Goal: Information Seeking & Learning: Learn about a topic

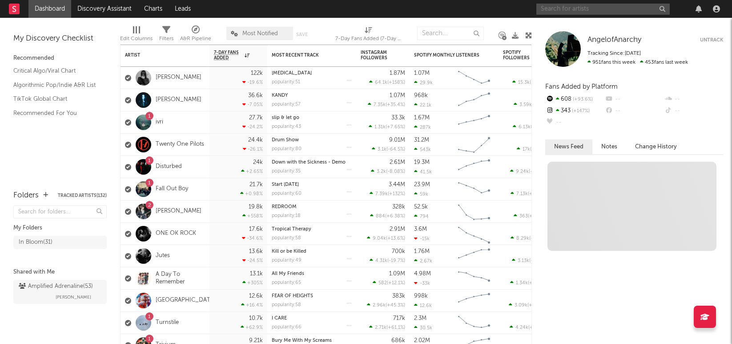
click at [570, 10] on input "text" at bounding box center [603, 9] width 133 height 11
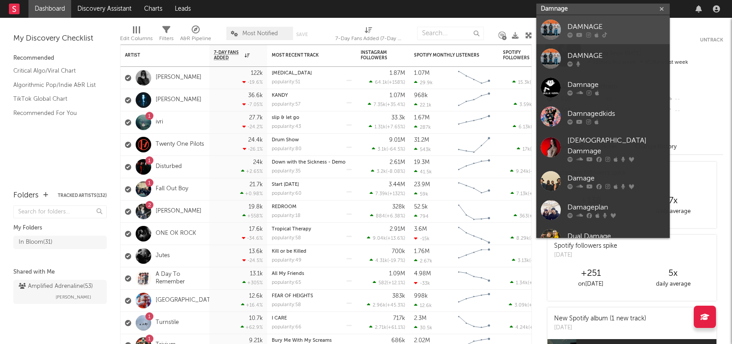
type input "Damnage"
click at [626, 29] on div "DAMNAGE" at bounding box center [617, 26] width 98 height 11
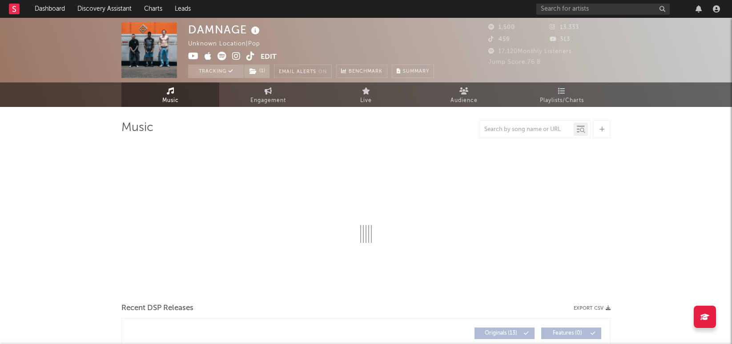
select select "1w"
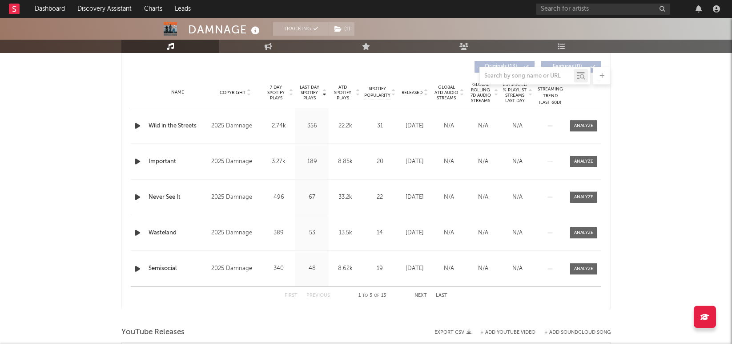
scroll to position [338, 0]
click at [420, 292] on button "Next" at bounding box center [421, 293] width 12 height 5
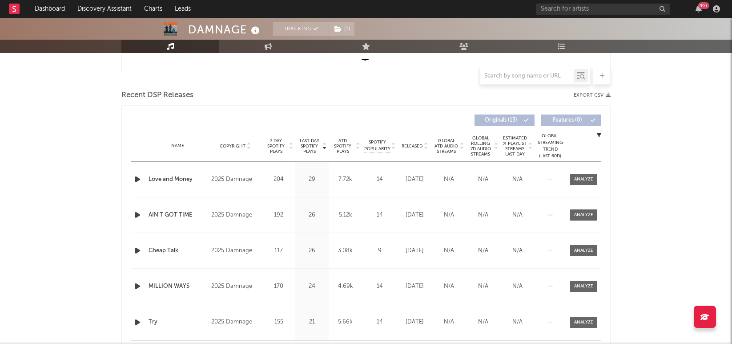
scroll to position [331, 0]
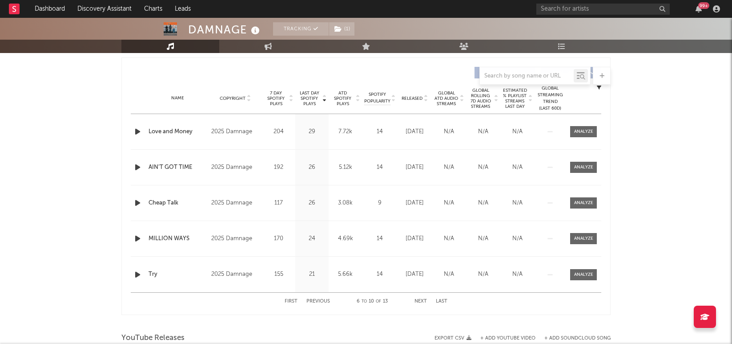
click at [320, 299] on button "Previous" at bounding box center [319, 301] width 24 height 5
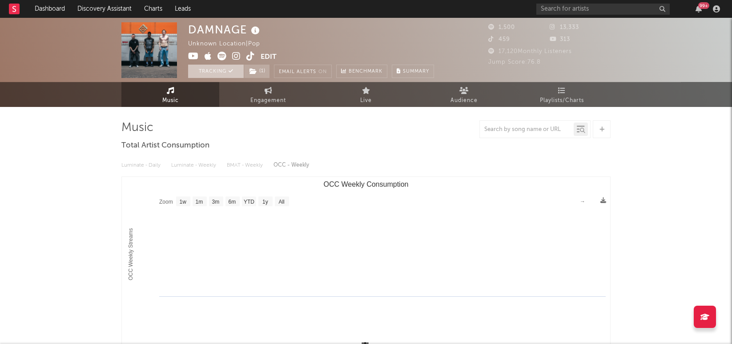
scroll to position [0, 0]
click at [267, 93] on icon at bounding box center [269, 90] width 8 height 7
select select "1w"
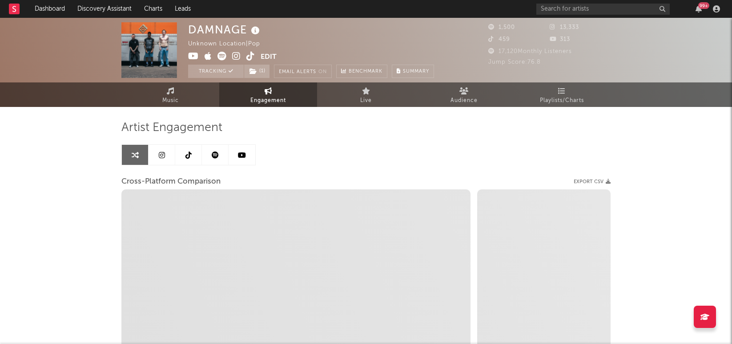
select select "1m"
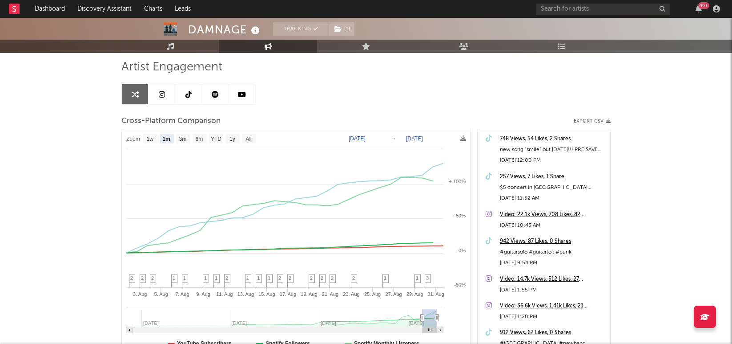
scroll to position [59, 0]
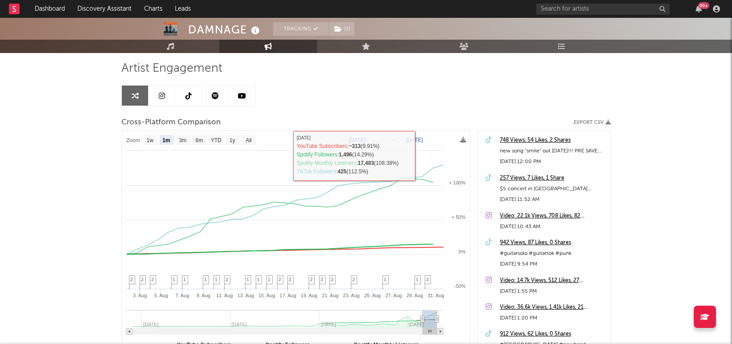
click at [162, 97] on icon at bounding box center [162, 95] width 6 height 7
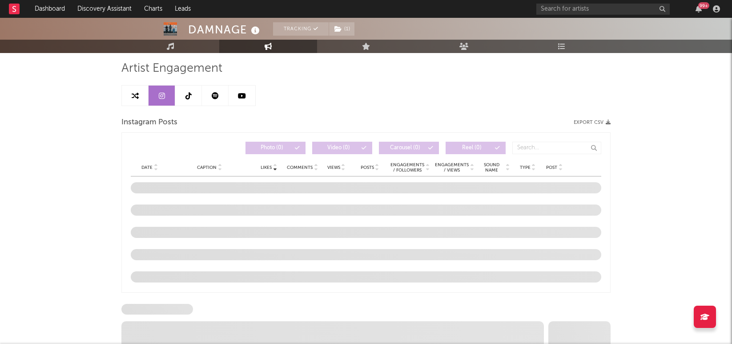
select select "1w"
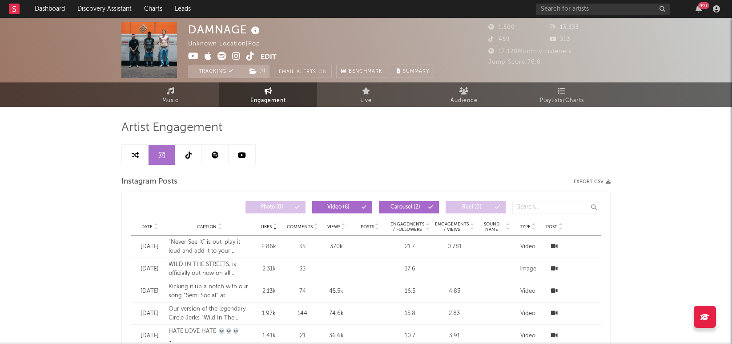
click at [194, 158] on link at bounding box center [188, 155] width 27 height 20
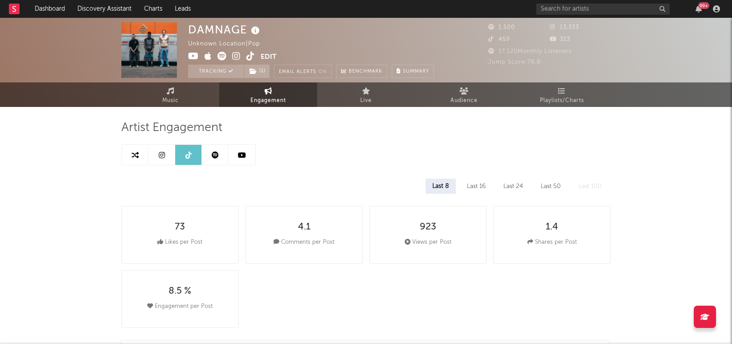
select select "1w"
click at [212, 158] on icon at bounding box center [215, 154] width 7 height 7
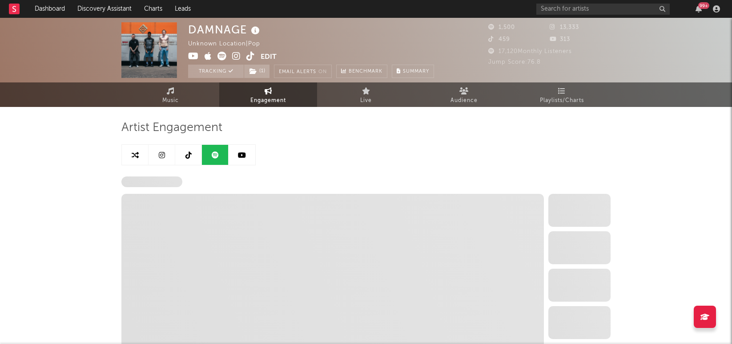
select select "6m"
select select "1w"
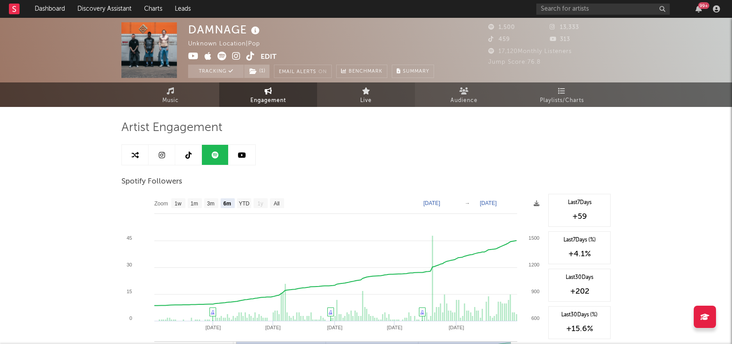
click at [366, 88] on icon at bounding box center [366, 90] width 8 height 7
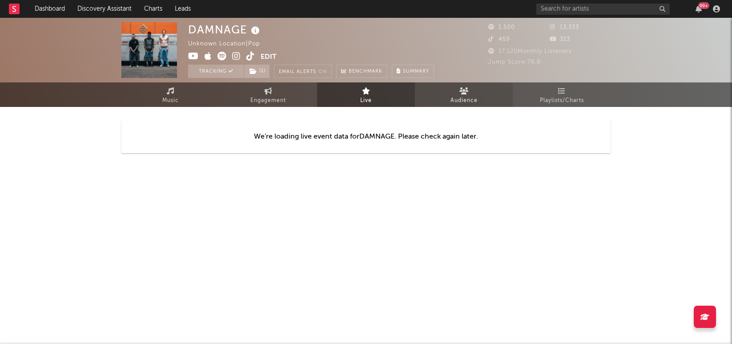
click at [479, 105] on link "Audience" at bounding box center [464, 94] width 98 height 24
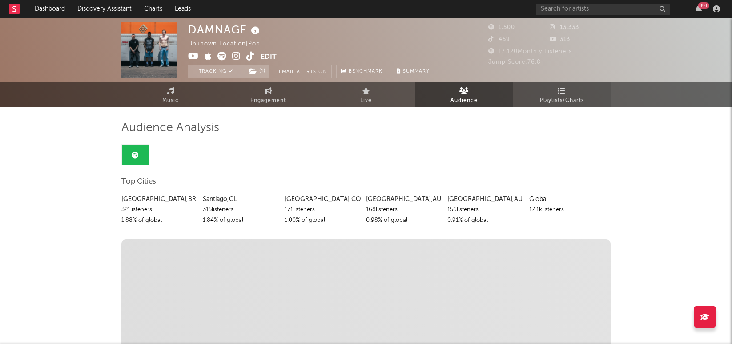
click at [562, 96] on span "Playlists/Charts" at bounding box center [562, 100] width 44 height 11
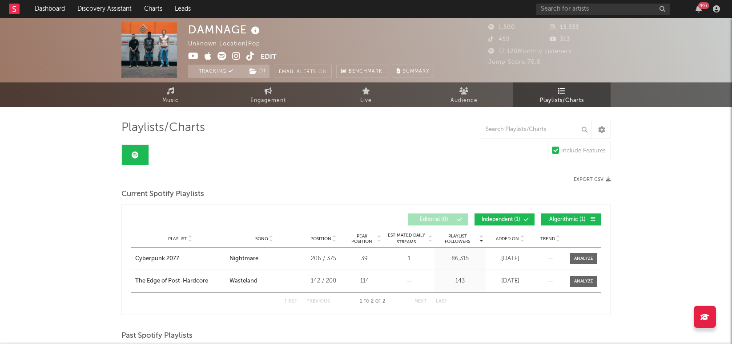
click at [236, 57] on icon at bounding box center [236, 56] width 8 height 9
click at [190, 54] on icon at bounding box center [193, 56] width 11 height 9
